Goal: Information Seeking & Learning: Learn about a topic

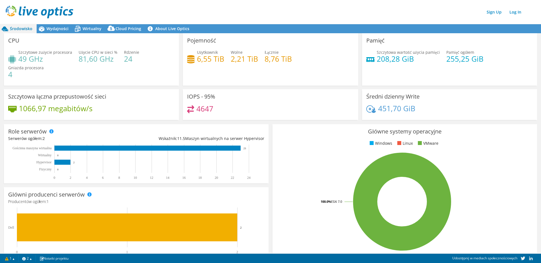
scroll to position [44, 0]
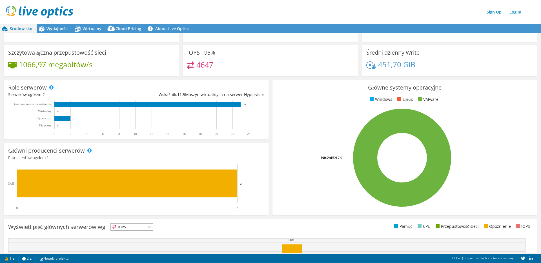
click at [123, 64] on div "1066,97 megabitów/s" at bounding box center [91, 67] width 166 height 12
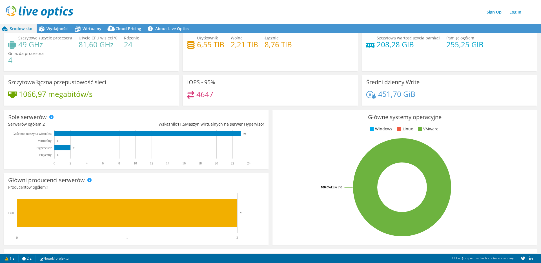
scroll to position [0, 0]
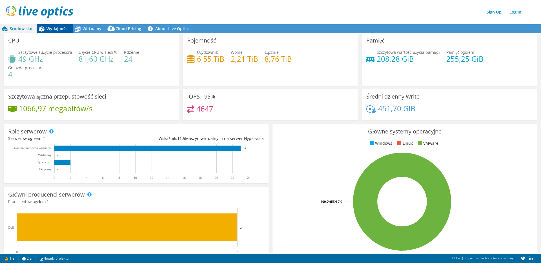
click at [54, 28] on span "Wydajności" at bounding box center [57, 28] width 22 height 5
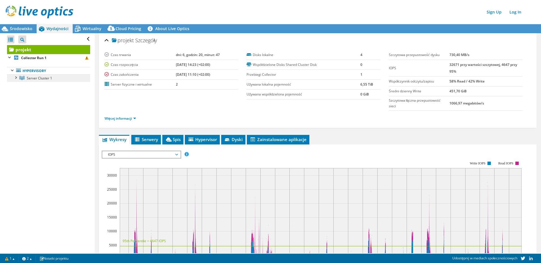
click at [44, 79] on span "Server Cluster 1" at bounding box center [39, 78] width 25 height 5
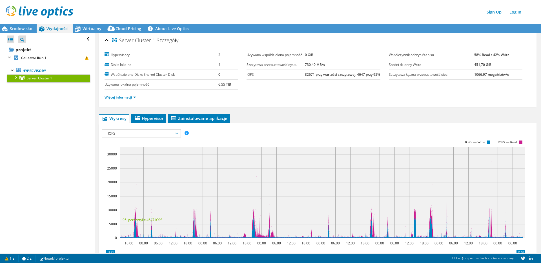
click at [15, 77] on div at bounding box center [16, 77] width 6 height 6
click at [33, 85] on link "Server 1" at bounding box center [48, 85] width 83 height 7
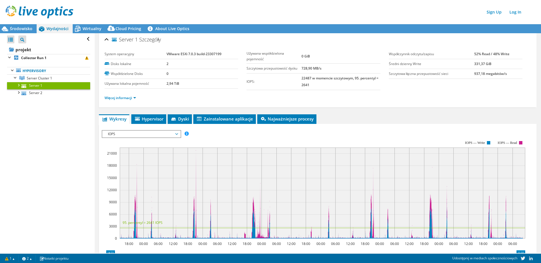
scroll to position [1, 0]
click at [155, 119] on span "Hypervisor" at bounding box center [148, 119] width 29 height 6
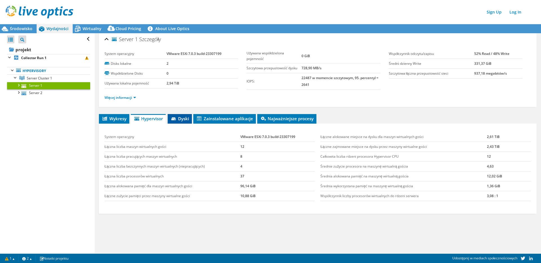
click at [186, 118] on span "Dyski" at bounding box center [179, 119] width 19 height 6
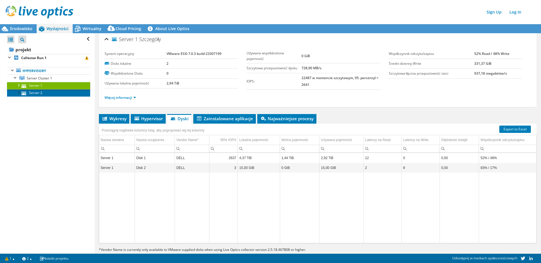
click at [40, 94] on link "Server 2" at bounding box center [48, 92] width 83 height 7
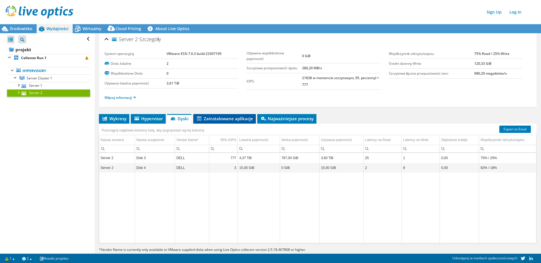
click at [244, 119] on span "Zainstalowane aplikacje" at bounding box center [224, 119] width 57 height 6
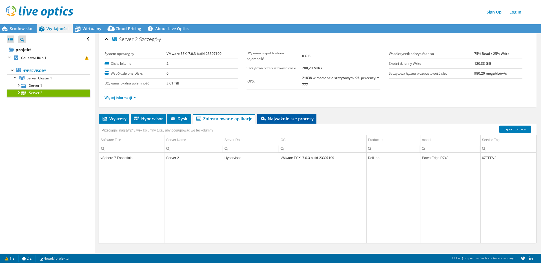
click at [278, 120] on span "Najważniejsze procesy" at bounding box center [287, 119] width 54 height 6
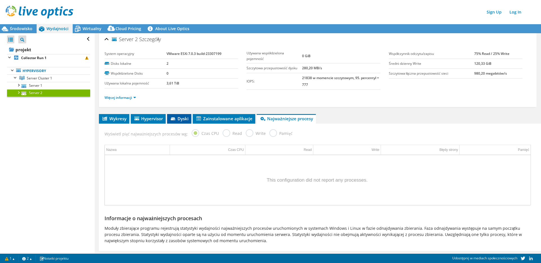
click at [172, 120] on icon at bounding box center [174, 119] width 6 height 4
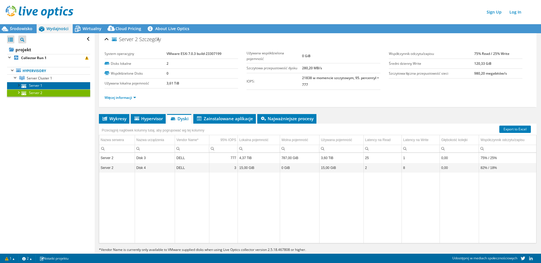
click at [36, 85] on link "Server 1" at bounding box center [48, 85] width 83 height 7
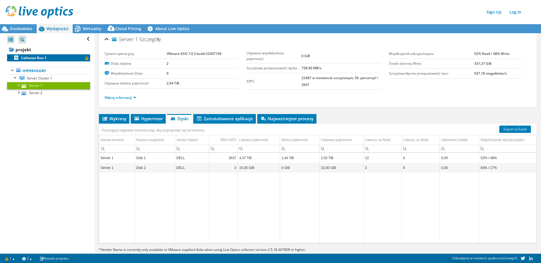
click at [33, 59] on b "Collector Run 1" at bounding box center [33, 57] width 25 height 5
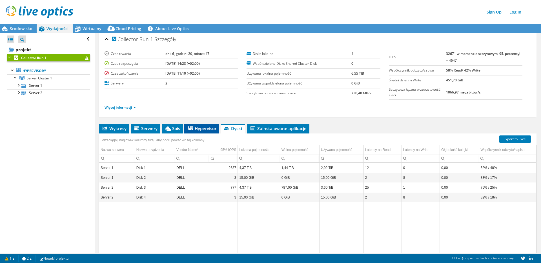
click at [202, 128] on span "Hypervisor" at bounding box center [201, 129] width 29 height 6
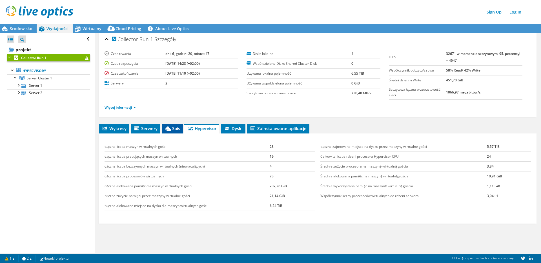
click at [175, 130] on span "Spis" at bounding box center [171, 129] width 15 height 6
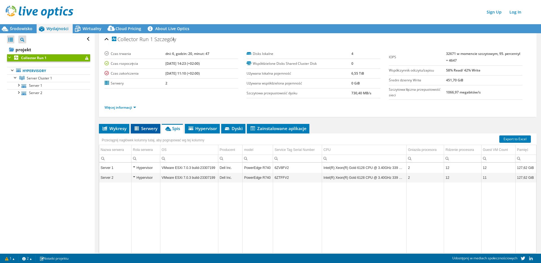
click at [148, 130] on span "Serwery" at bounding box center [145, 129] width 24 height 6
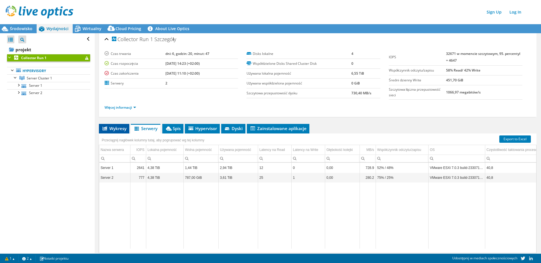
click at [116, 128] on span "Wykresy" at bounding box center [114, 129] width 25 height 6
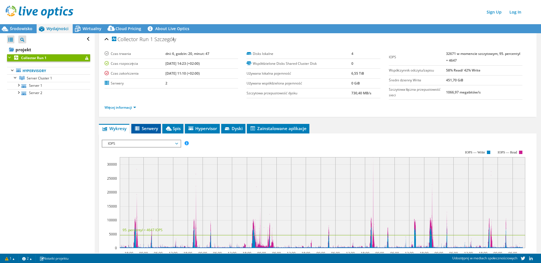
click at [148, 129] on span "Serwery" at bounding box center [146, 129] width 24 height 6
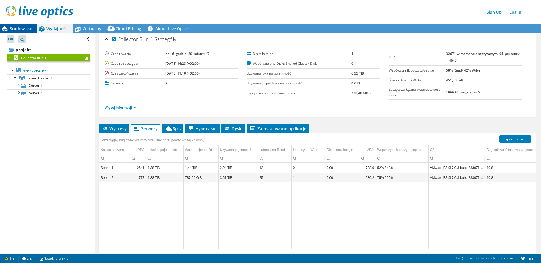
click at [23, 26] on span "Środowisko" at bounding box center [21, 28] width 23 height 5
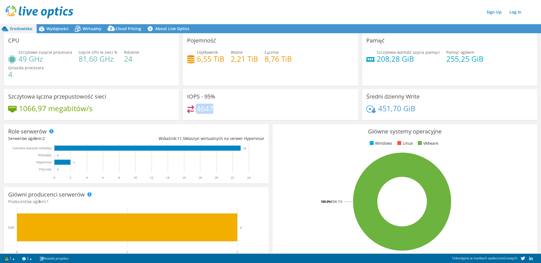
drag, startPoint x: 212, startPoint y: 110, endPoint x: 189, endPoint y: 110, distance: 23.4
click at [189, 110] on div "4647" at bounding box center [270, 111] width 166 height 12
click at [161, 109] on div "1066,97 megabitów/s" at bounding box center [91, 111] width 166 height 12
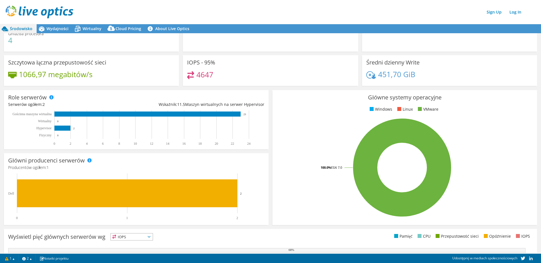
scroll to position [0, 0]
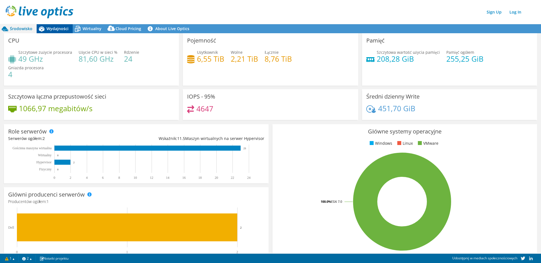
click at [54, 32] on div "Wydajności" at bounding box center [55, 28] width 36 height 9
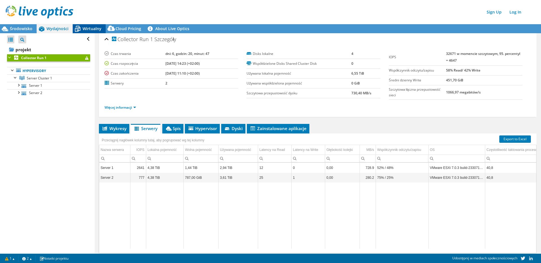
click at [95, 27] on span "Wirtualny" at bounding box center [92, 28] width 19 height 5
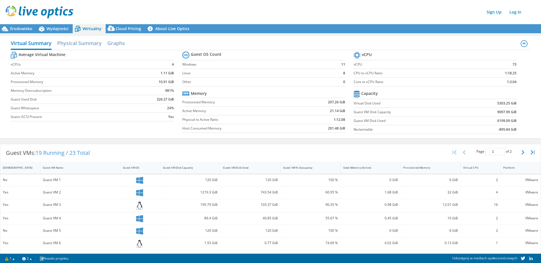
scroll to position [0, 0]
click at [92, 44] on h2 "Physical Summary" at bounding box center [79, 43] width 44 height 12
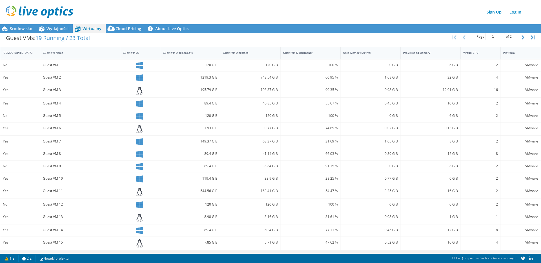
scroll to position [0, 0]
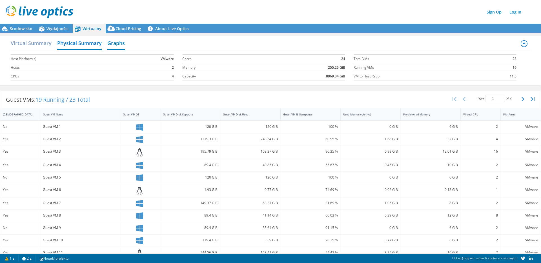
click at [117, 45] on h2 "Graphs" at bounding box center [115, 43] width 17 height 12
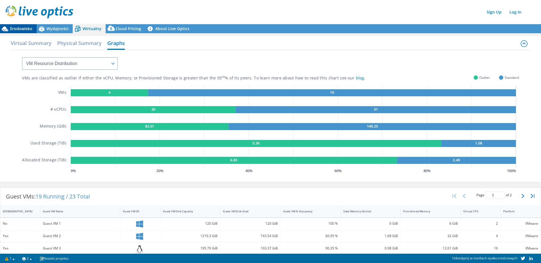
click at [18, 28] on span "Środowisko" at bounding box center [21, 28] width 23 height 5
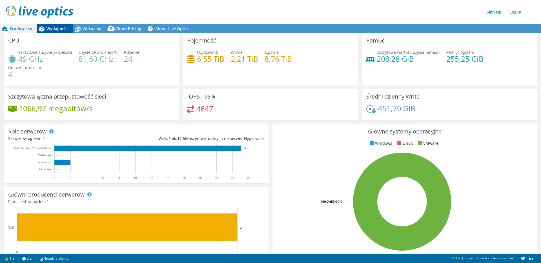
click at [50, 29] on span "Wydajności" at bounding box center [57, 28] width 22 height 5
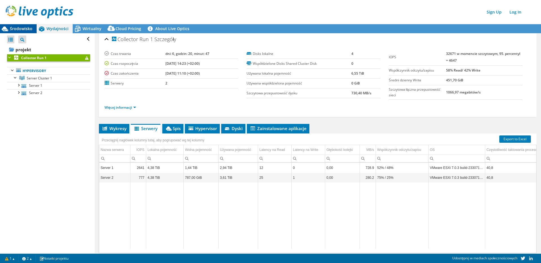
click at [21, 27] on span "Środowisko" at bounding box center [21, 28] width 23 height 5
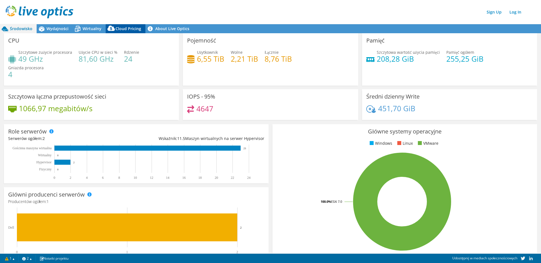
click at [126, 30] on span "Cloud Pricing" at bounding box center [128, 28] width 26 height 5
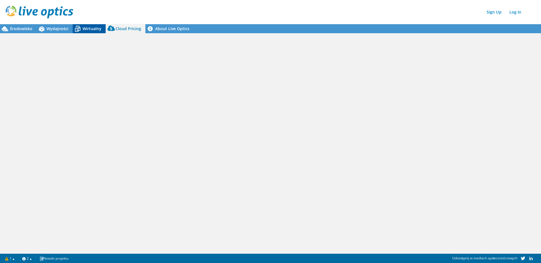
click at [86, 28] on span "Wirtualny" at bounding box center [92, 28] width 19 height 5
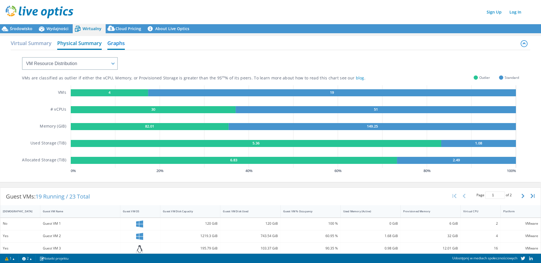
click at [78, 45] on h2 "Physical Summary" at bounding box center [79, 43] width 44 height 12
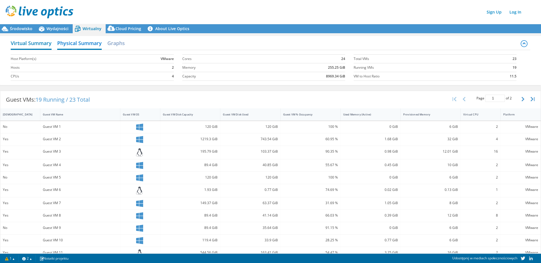
click at [43, 43] on h2 "Virtual Summary" at bounding box center [31, 43] width 41 height 12
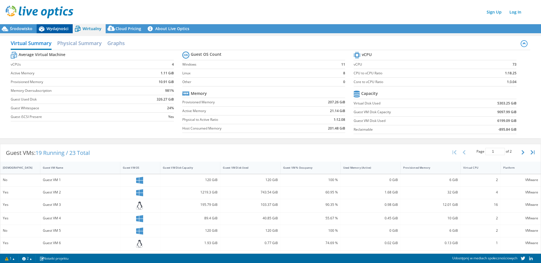
drag, startPoint x: 59, startPoint y: 32, endPoint x: 54, endPoint y: 31, distance: 5.7
click at [59, 32] on div "Wydajności" at bounding box center [55, 28] width 36 height 9
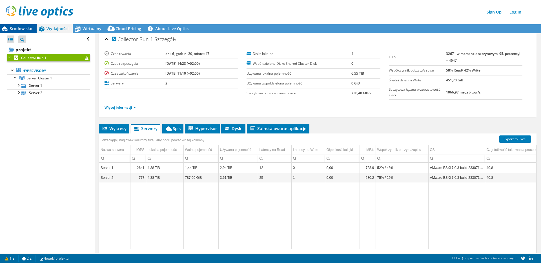
click at [20, 27] on span "Środowisko" at bounding box center [21, 28] width 23 height 5
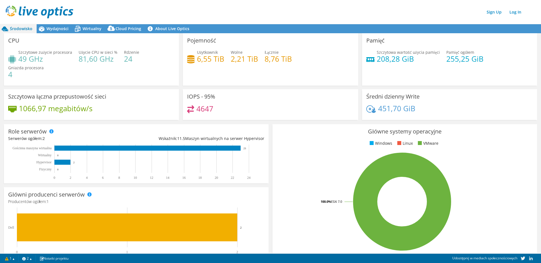
click at [148, 67] on div "Szczytowe zużycie procesora 49 GHz Użycie CPU w sieci % 81,60 GHz Rdzenie 24 Gn…" at bounding box center [91, 66] width 166 height 34
drag, startPoint x: 130, startPoint y: 59, endPoint x: 120, endPoint y: 59, distance: 10.7
click at [120, 59] on div "Szczytowe zużycie procesora 49 GHz Użycie CPU w sieci % 81,60 GHz Rdzenie 24 Gn…" at bounding box center [91, 66] width 166 height 34
drag, startPoint x: 132, startPoint y: 60, endPoint x: 137, endPoint y: 60, distance: 5.9
click at [132, 60] on h4 "24" at bounding box center [131, 59] width 15 height 6
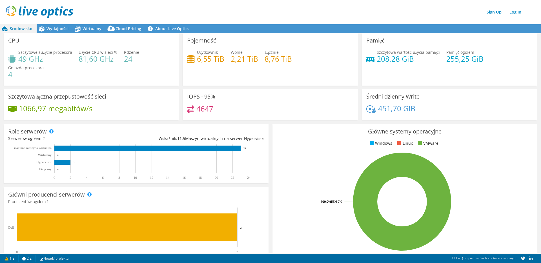
click at [142, 90] on div "Szczytowa łączna przepustowość sieci 1066,97 megabitów/s" at bounding box center [91, 104] width 175 height 31
